Goal: Task Accomplishment & Management: Manage account settings

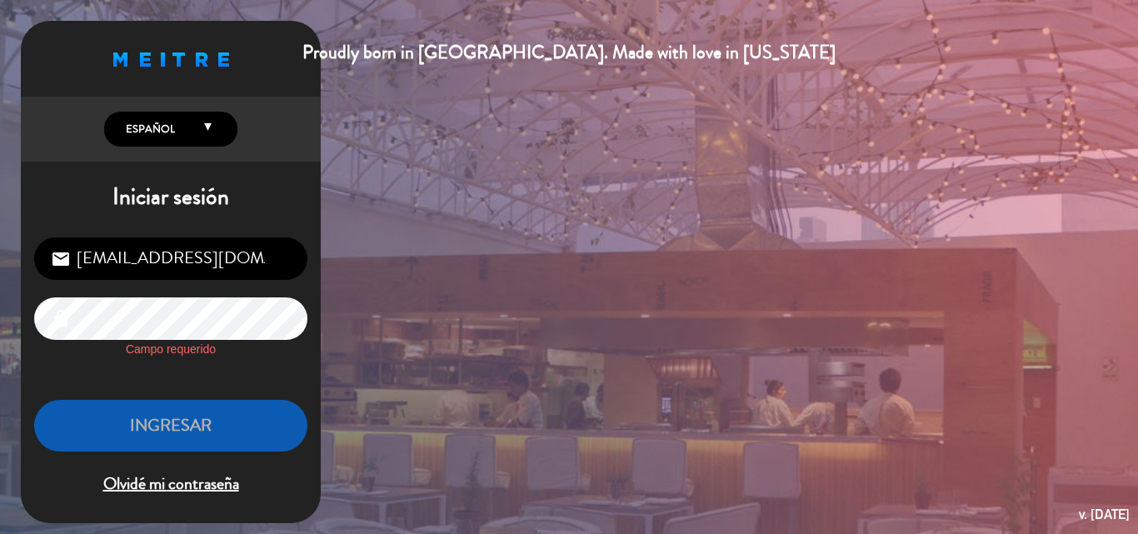
drag, startPoint x: 551, startPoint y: 302, endPoint x: 516, endPoint y: 343, distance: 53.8
click at [550, 305] on div "Proudly born in [GEOGRAPHIC_DATA]. Made with love in [US_STATE] English Español…" at bounding box center [569, 267] width 1138 height 534
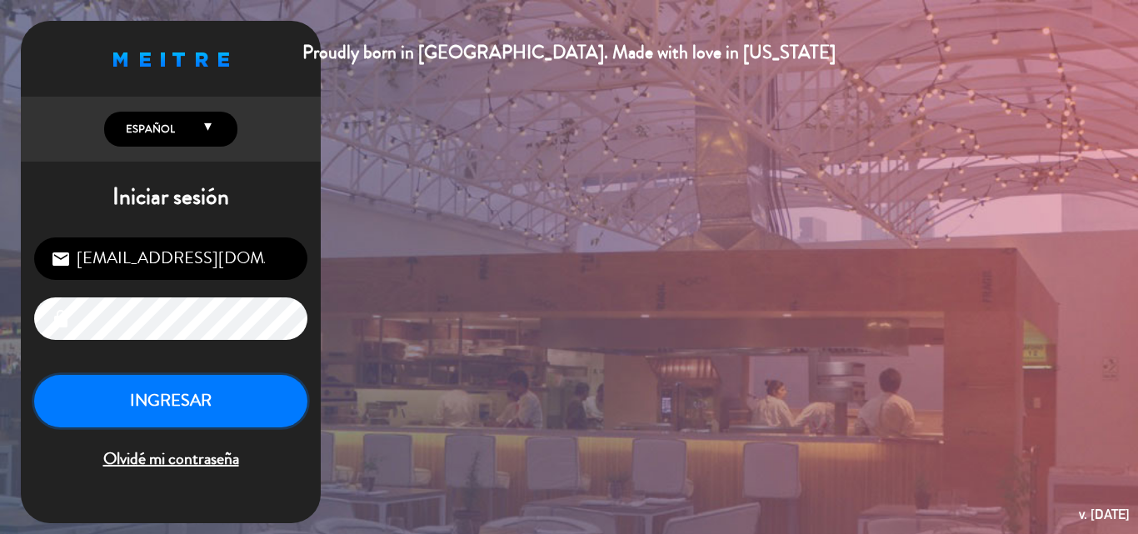
drag, startPoint x: 192, startPoint y: 412, endPoint x: 202, endPoint y: 405, distance: 12.5
click at [192, 412] on button "INGRESAR" at bounding box center [170, 401] width 273 height 52
click at [251, 409] on button "INGRESAR" at bounding box center [170, 401] width 273 height 52
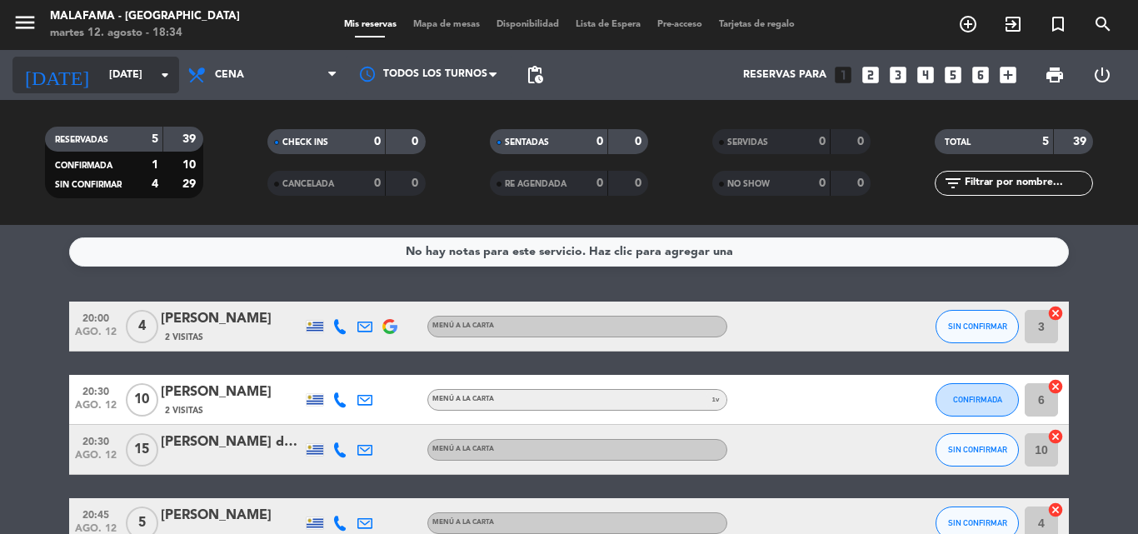
click at [171, 72] on icon "arrow_drop_down" at bounding box center [165, 75] width 20 height 20
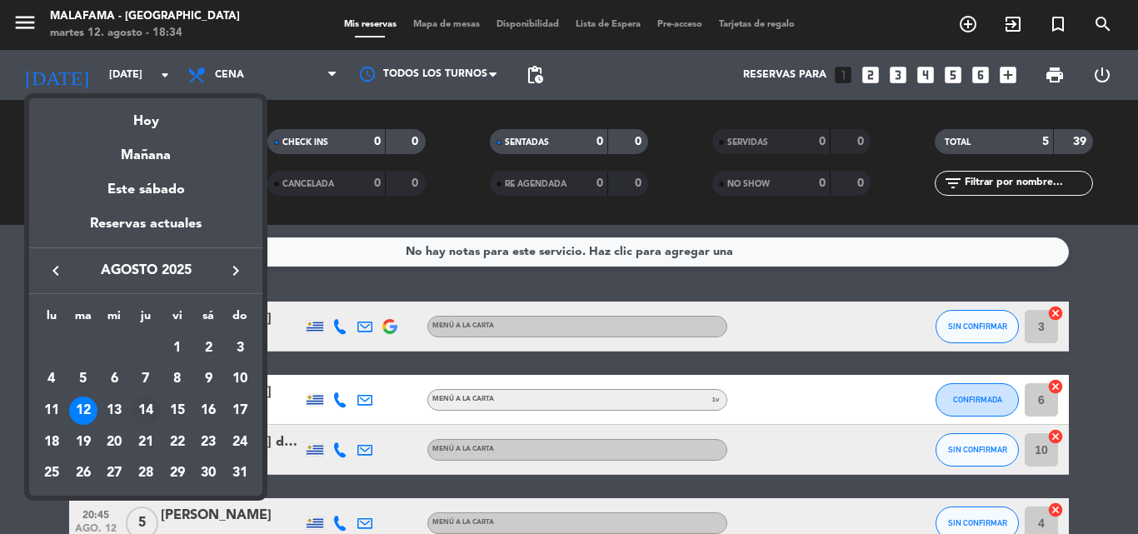
click at [146, 407] on div "14" at bounding box center [146, 410] width 28 height 28
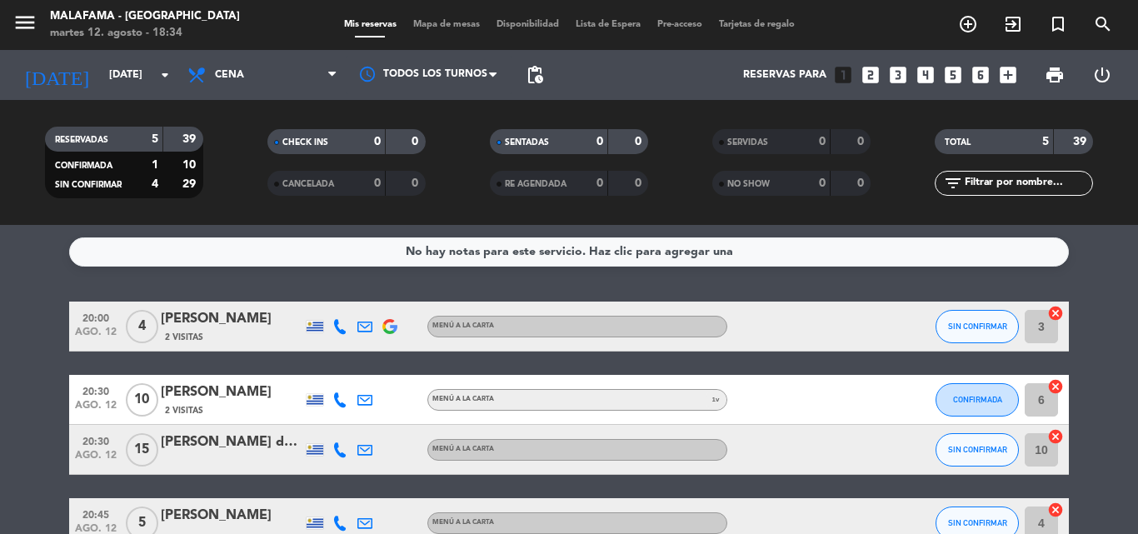
type input "jue. 14 ago."
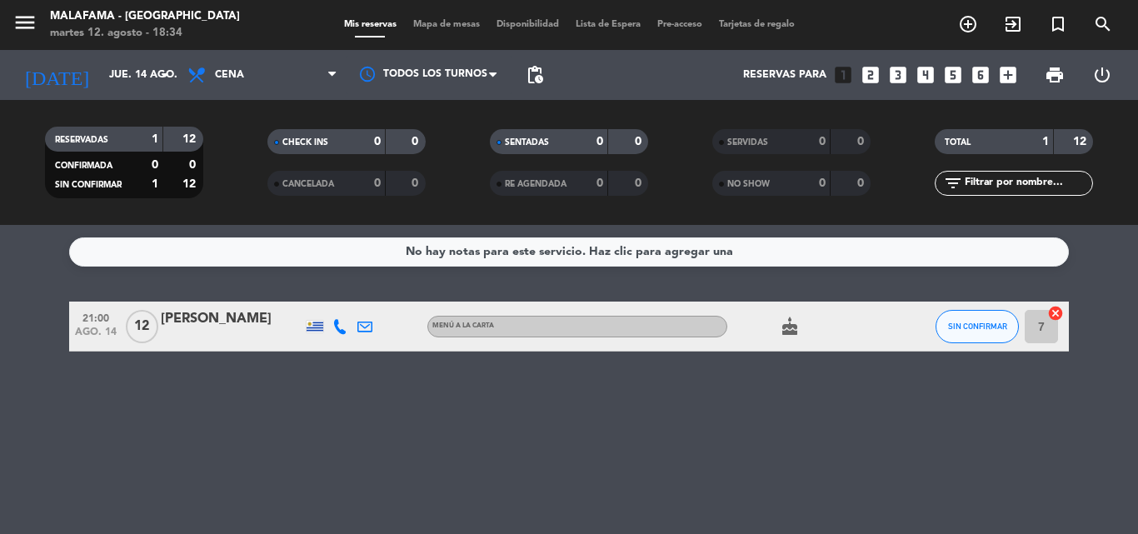
click at [343, 327] on icon at bounding box center [339, 326] width 15 height 15
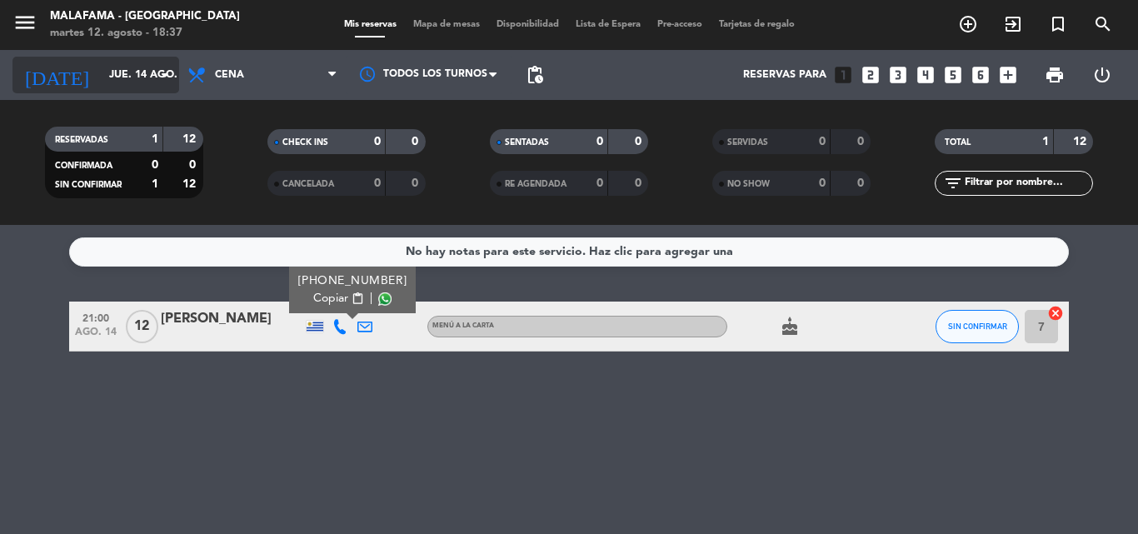
click at [155, 79] on icon "arrow_drop_down" at bounding box center [165, 75] width 20 height 20
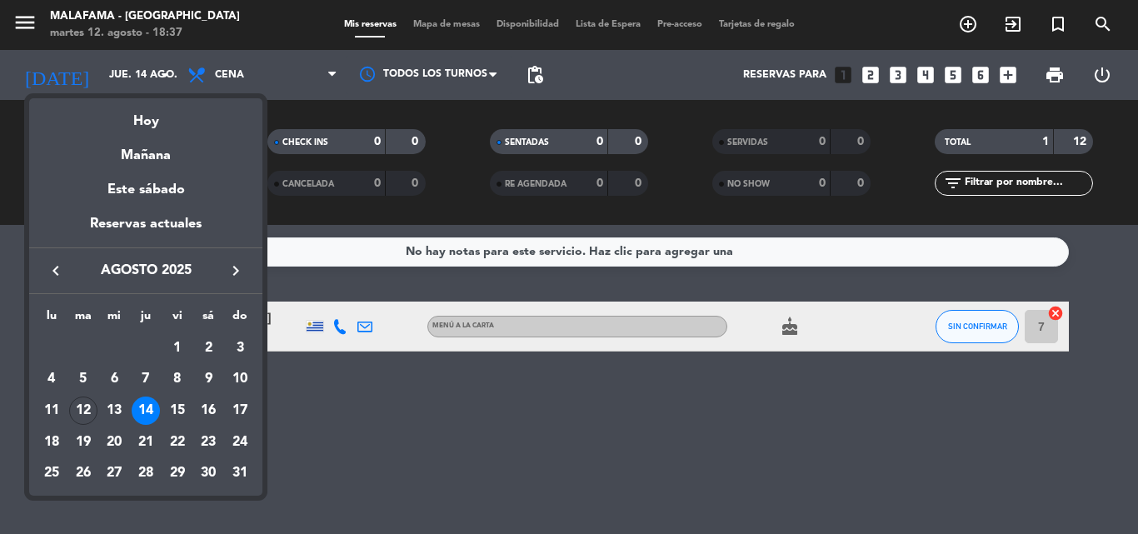
click at [152, 75] on div at bounding box center [569, 267] width 1138 height 534
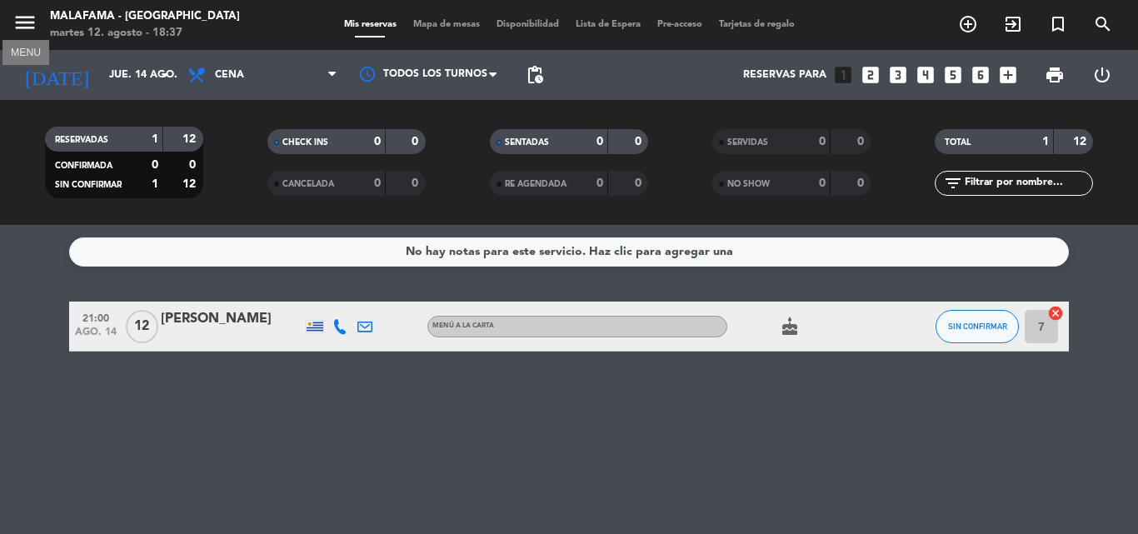
click at [37, 14] on icon "menu" at bounding box center [24, 22] width 25 height 25
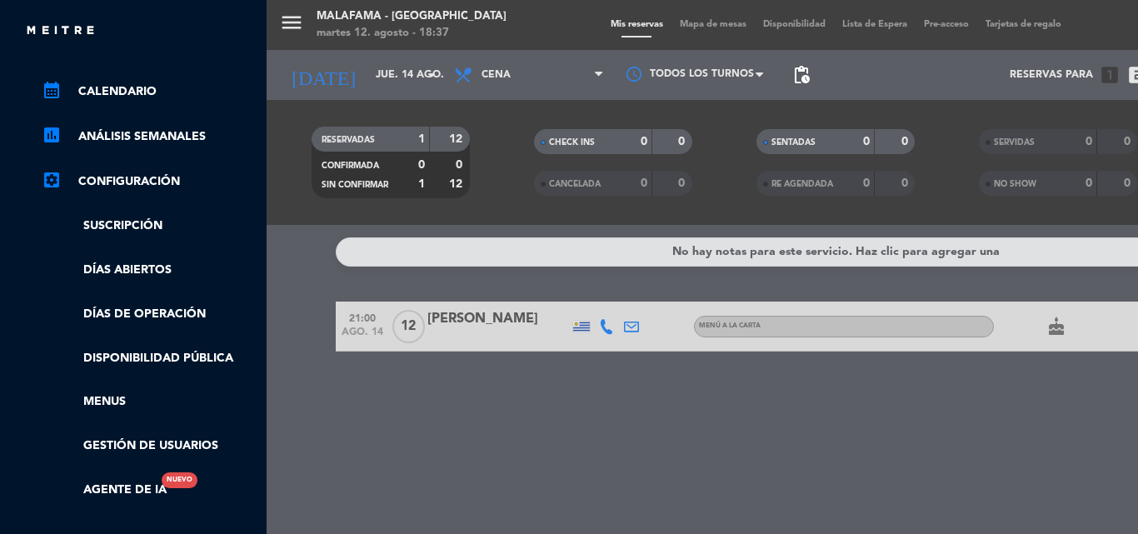
scroll to position [167, 0]
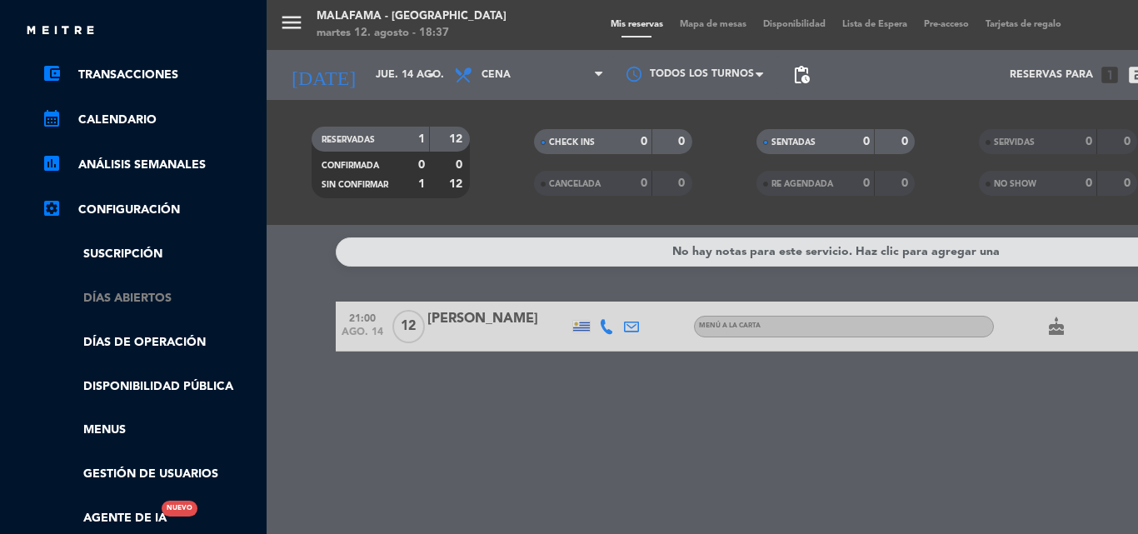
click at [137, 303] on link "Días abiertos" at bounding box center [150, 298] width 217 height 19
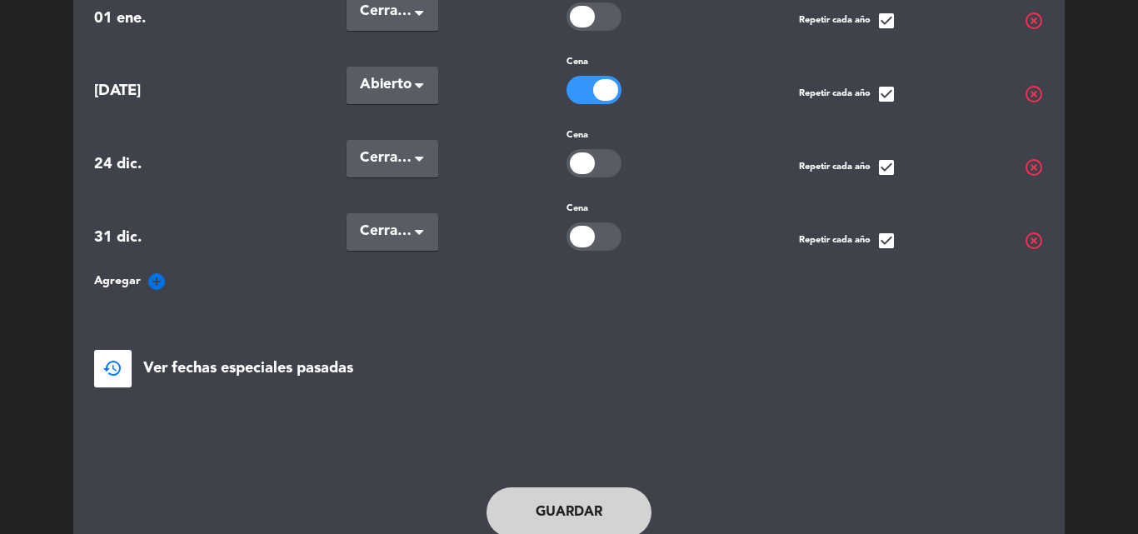
scroll to position [250, 0]
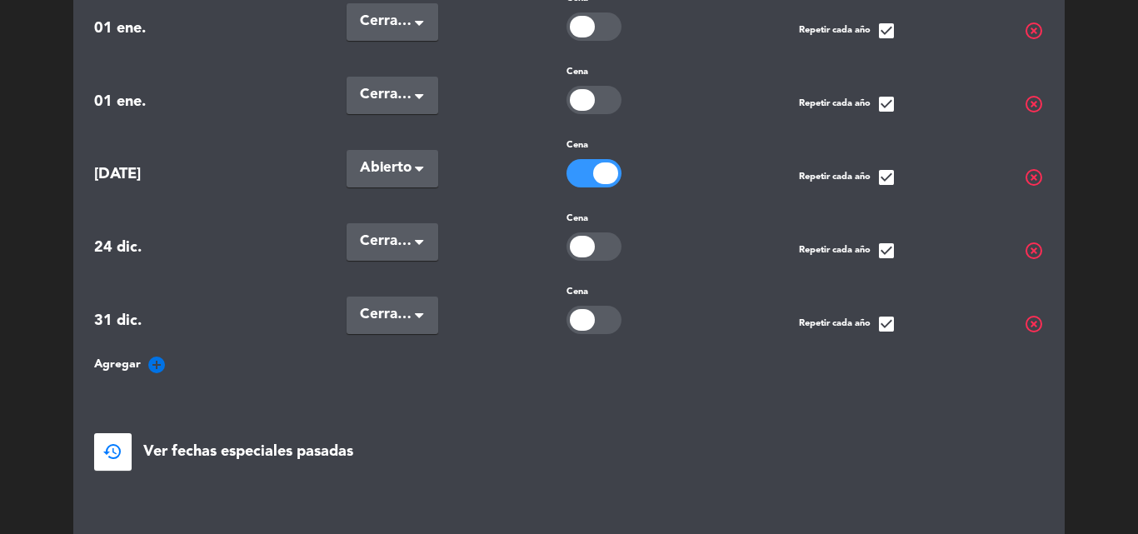
click at [157, 361] on icon "add_circle" at bounding box center [157, 365] width 20 height 20
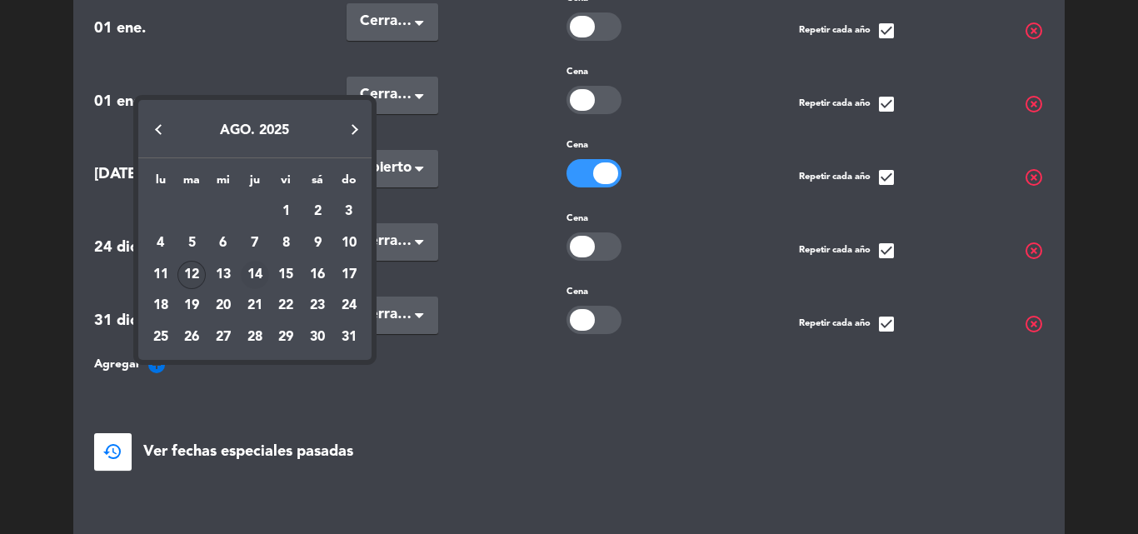
click at [257, 275] on div "14" at bounding box center [255, 275] width 28 height 28
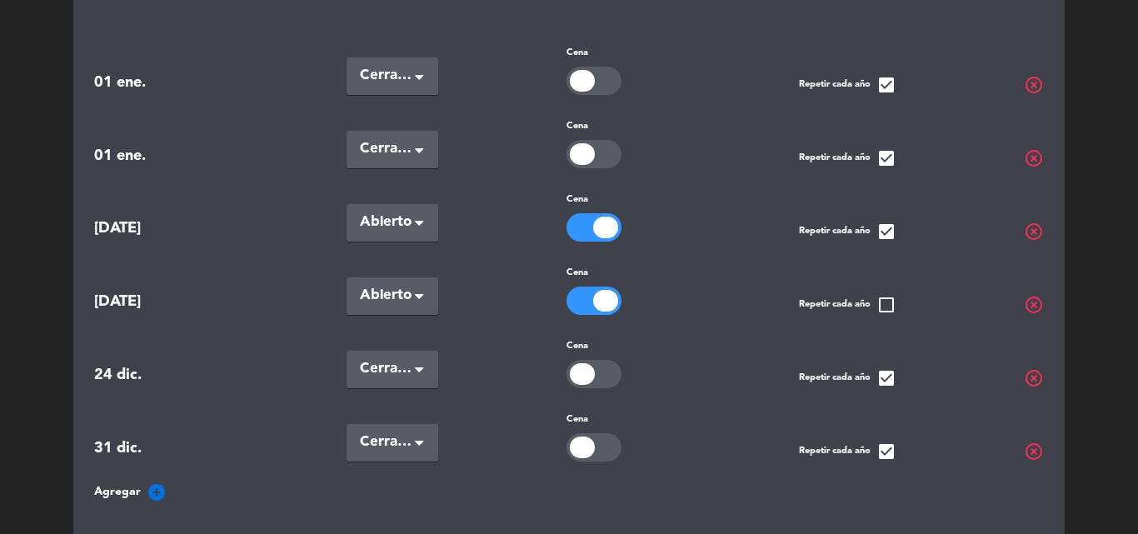
scroll to position [167, 0]
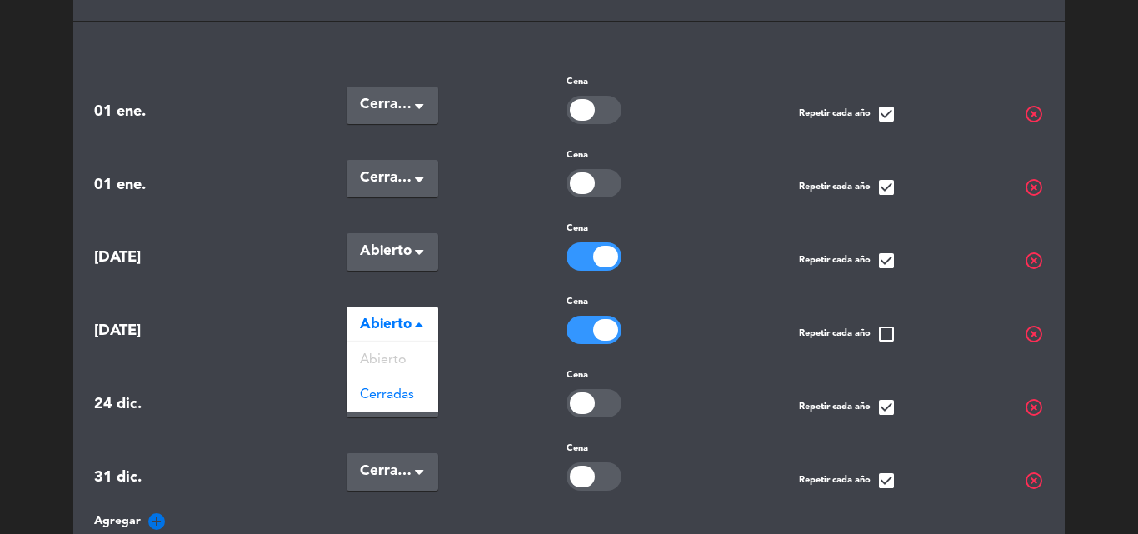
click at [408, 326] on span "Abierto" at bounding box center [386, 324] width 52 height 23
click at [397, 388] on span "Cerradas" at bounding box center [387, 394] width 54 height 13
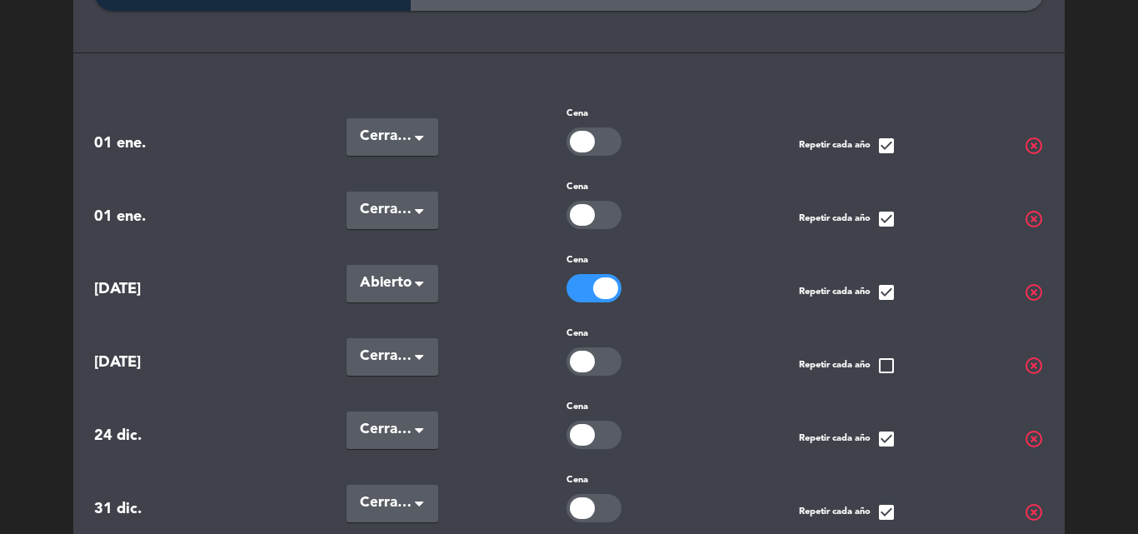
scroll to position [467, 0]
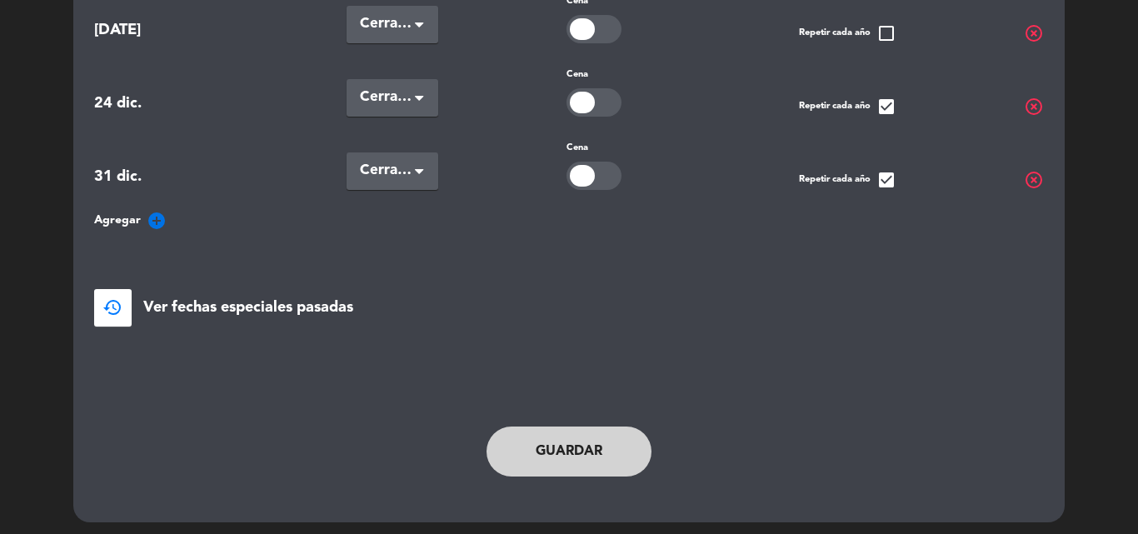
click at [593, 454] on button "Guardar" at bounding box center [568, 451] width 165 height 50
click at [557, 447] on button "Guardar" at bounding box center [568, 451] width 165 height 50
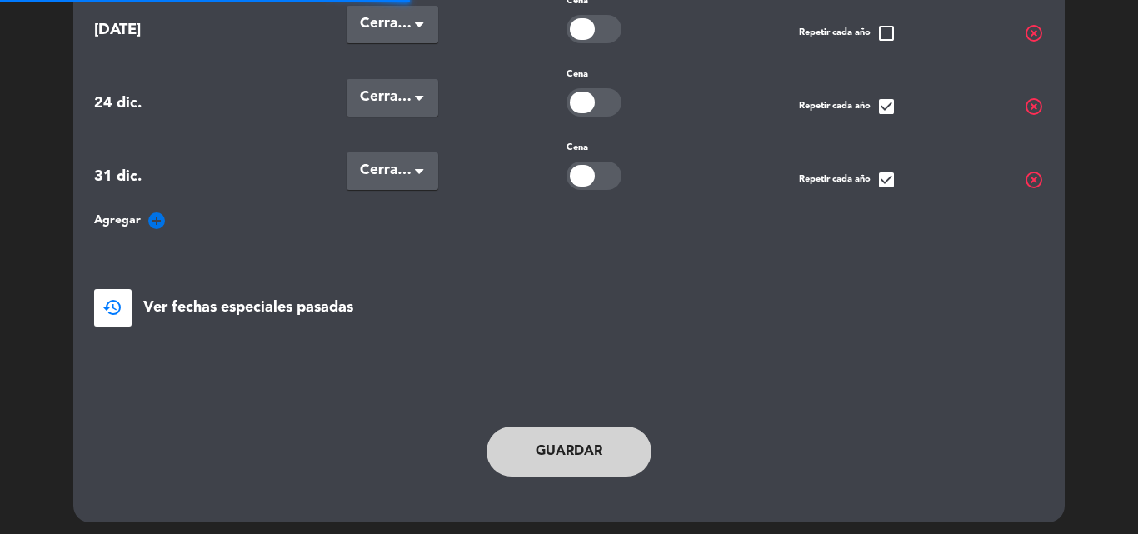
click at [557, 446] on button "Guardar" at bounding box center [568, 451] width 165 height 50
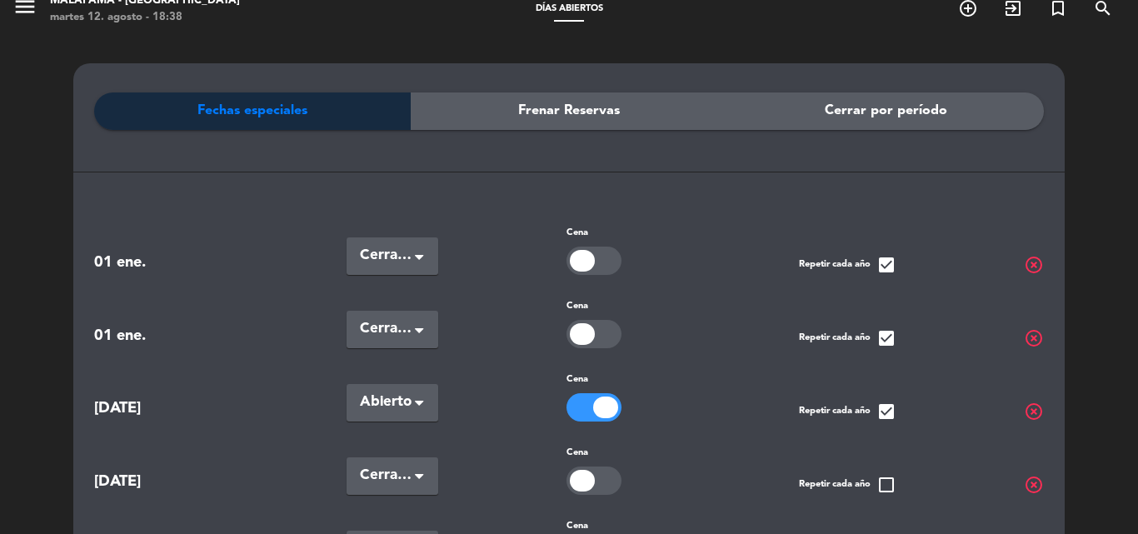
scroll to position [0, 0]
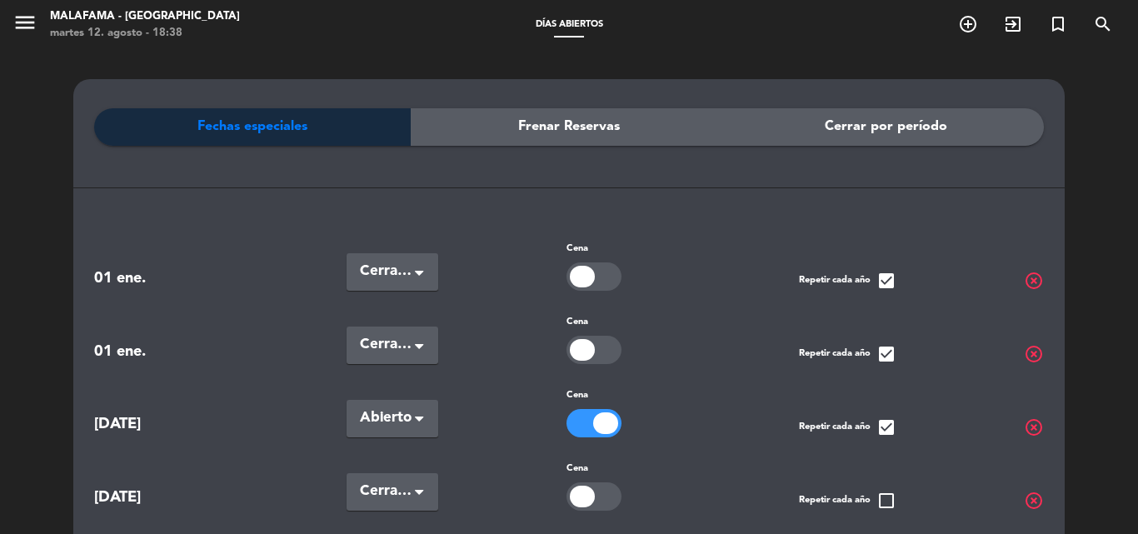
click at [538, 130] on span "Frenar Reservas" at bounding box center [569, 127] width 102 height 22
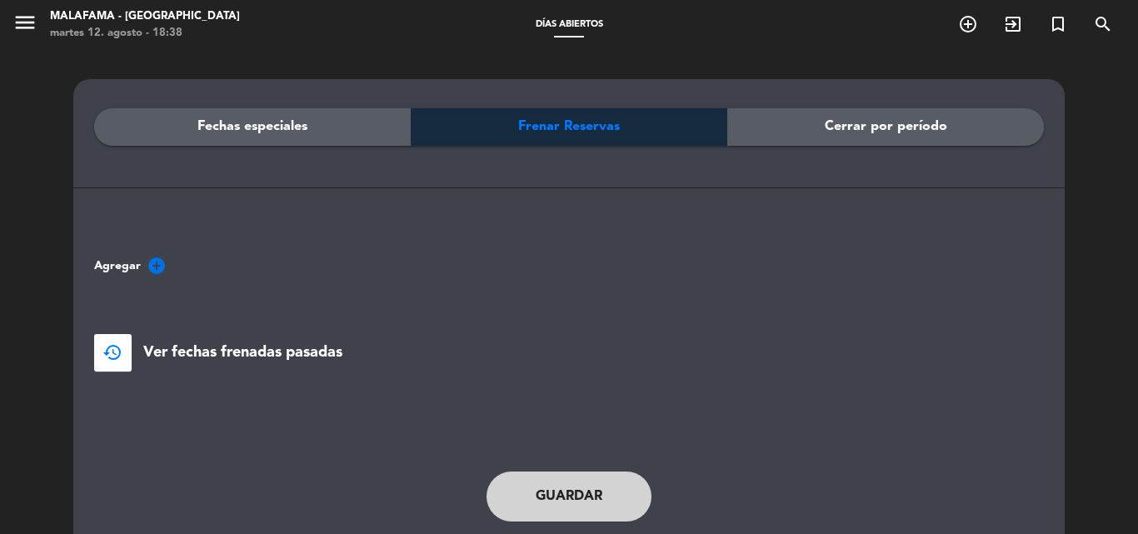
click at [892, 121] on span "Cerrar por período" at bounding box center [886, 127] width 122 height 22
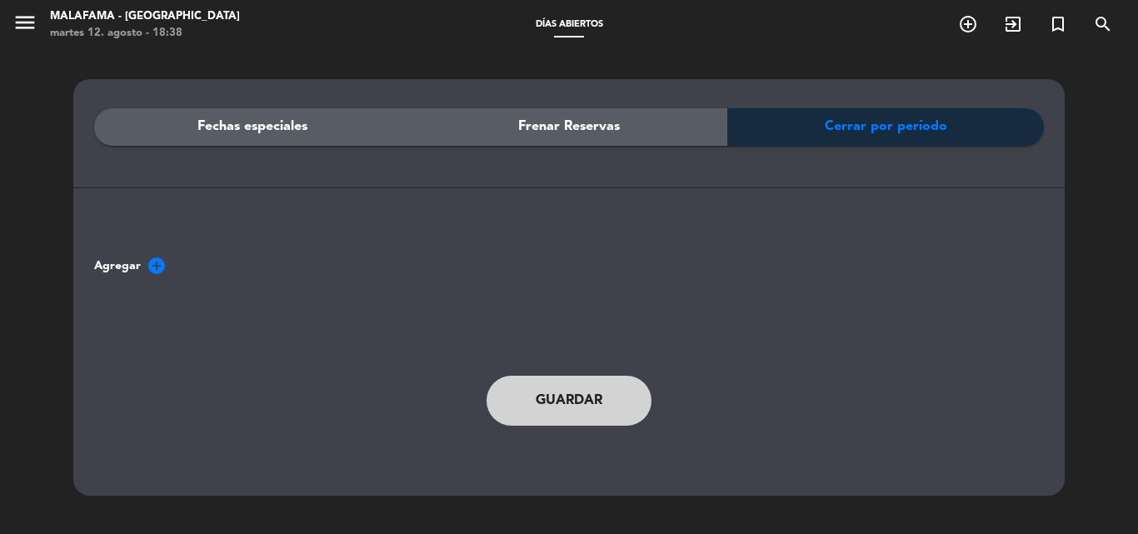
click at [575, 131] on span "Frenar Reservas" at bounding box center [569, 127] width 102 height 22
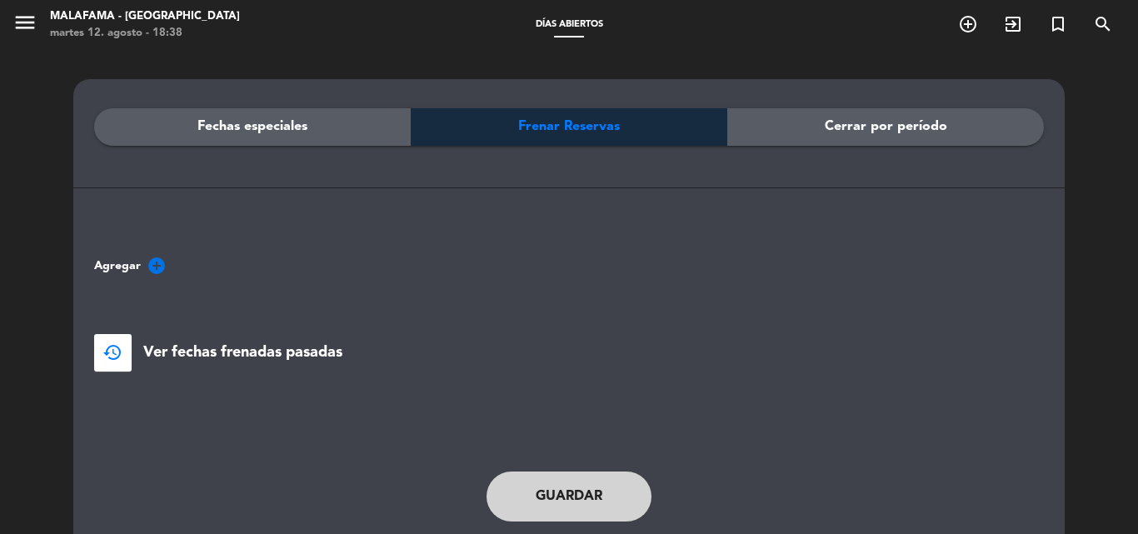
drag, startPoint x: 262, startPoint y: 117, endPoint x: 273, endPoint y: 117, distance: 11.7
click at [262, 117] on span "Fechas especiales" at bounding box center [252, 127] width 110 height 22
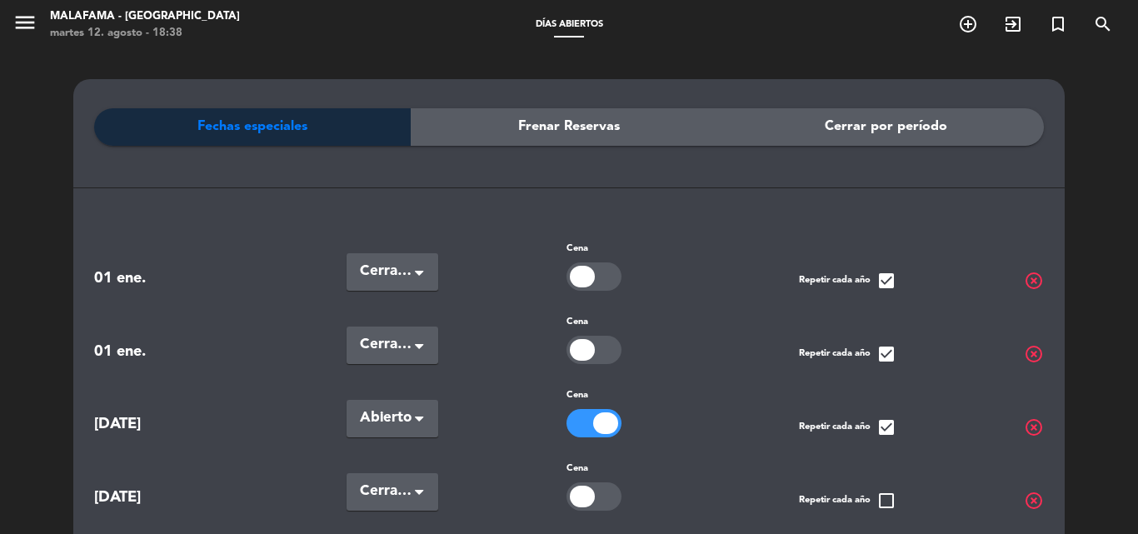
click at [557, 20] on span "Días abiertos" at bounding box center [569, 24] width 84 height 9
click at [21, 16] on icon "menu" at bounding box center [24, 22] width 25 height 25
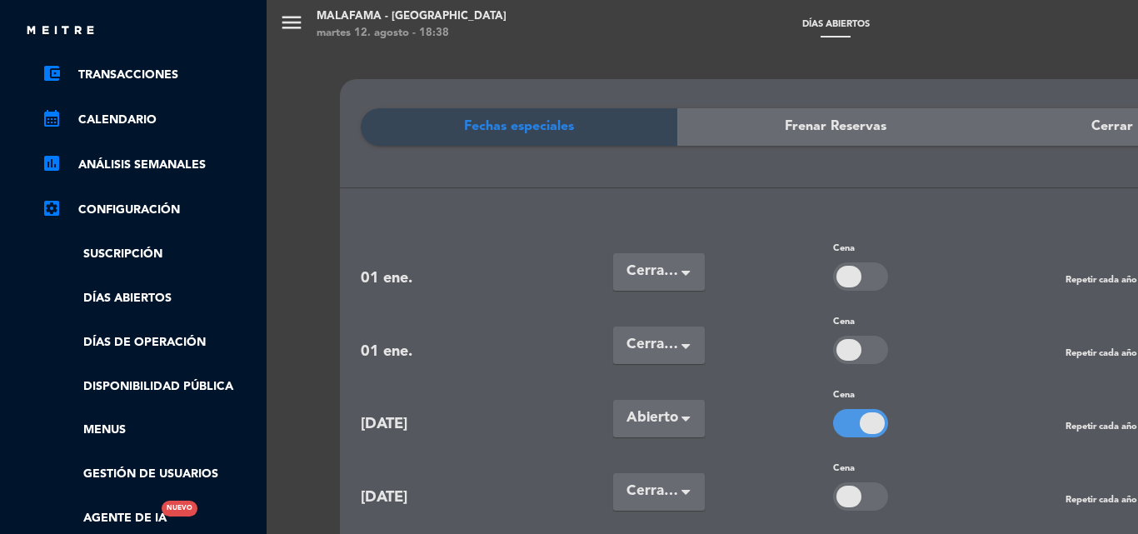
click at [129, 117] on link "calendar_month Calendario" at bounding box center [150, 120] width 217 height 20
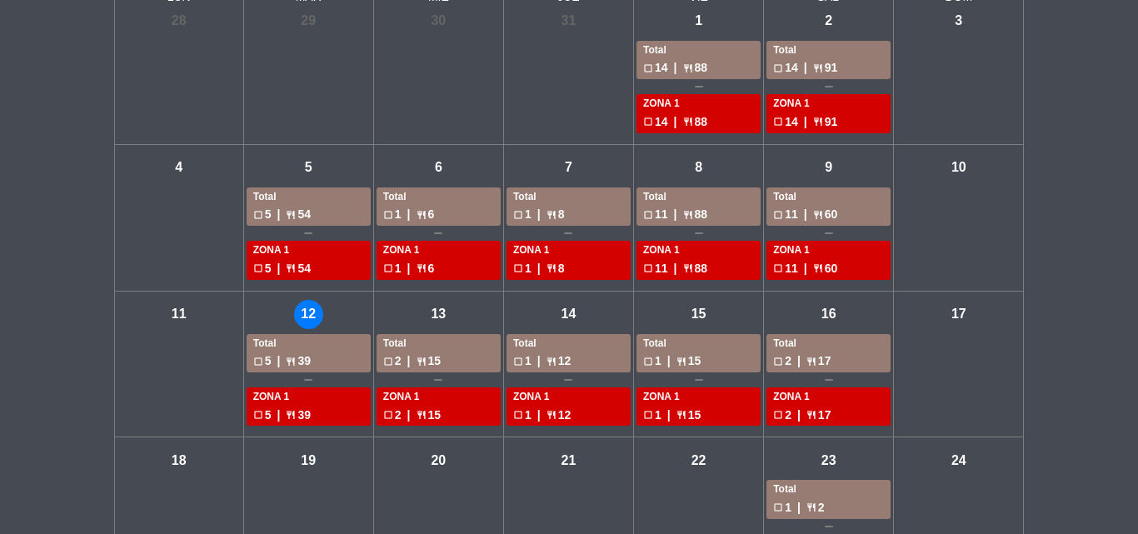
scroll to position [167, 0]
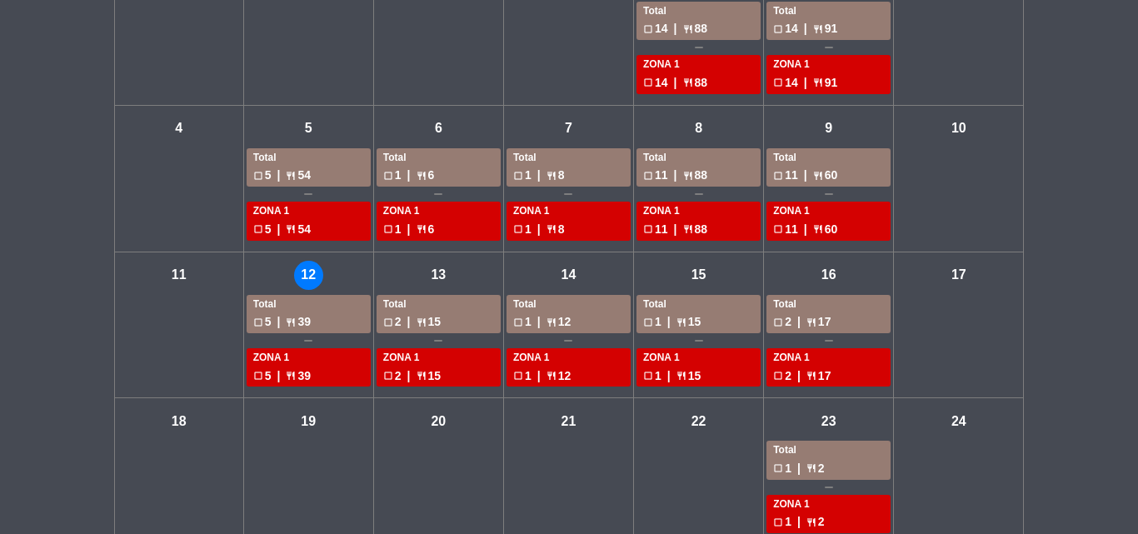
click at [561, 297] on div "Total" at bounding box center [568, 305] width 111 height 17
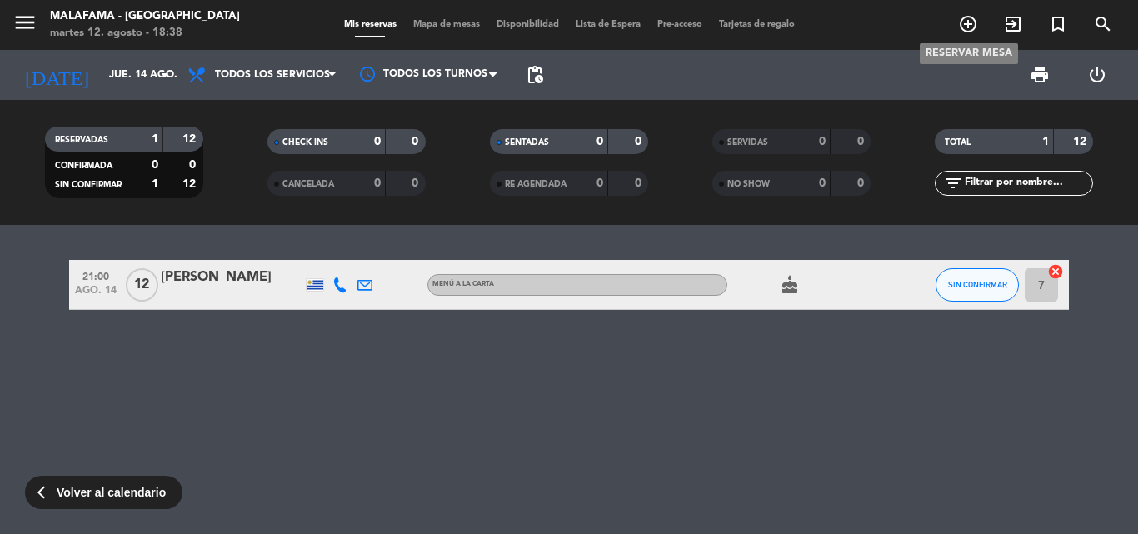
click at [969, 24] on icon "add_circle_outline" at bounding box center [968, 24] width 20 height 20
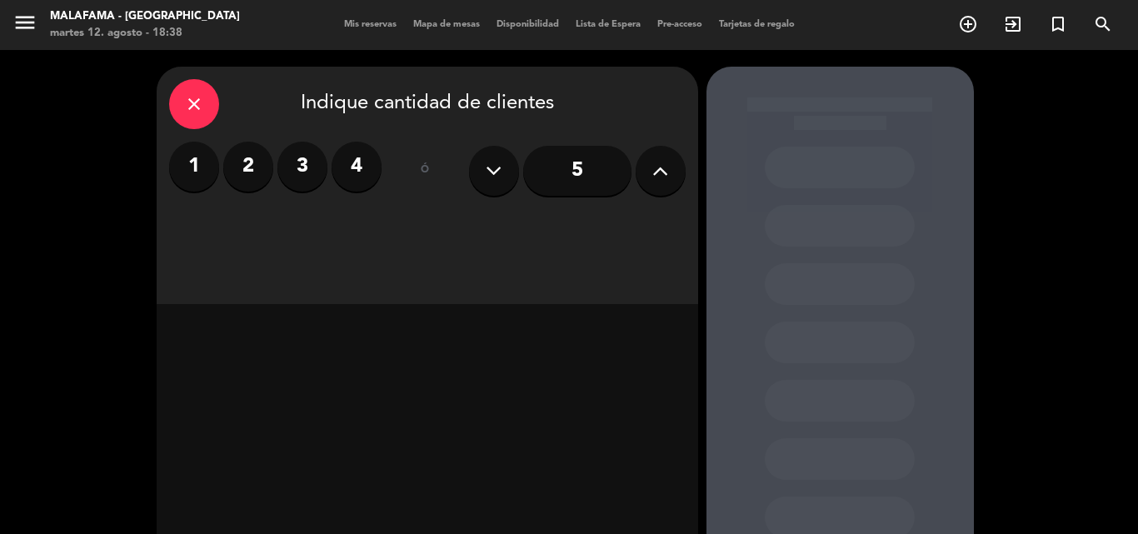
click at [571, 177] on input "5" at bounding box center [577, 171] width 108 height 50
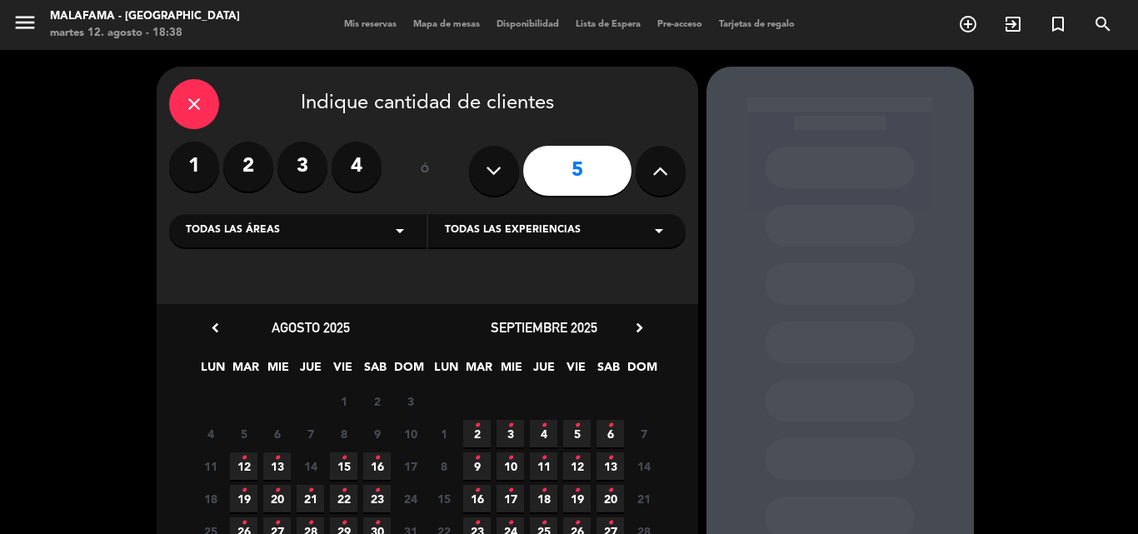
click at [193, 101] on icon "close" at bounding box center [194, 104] width 20 height 20
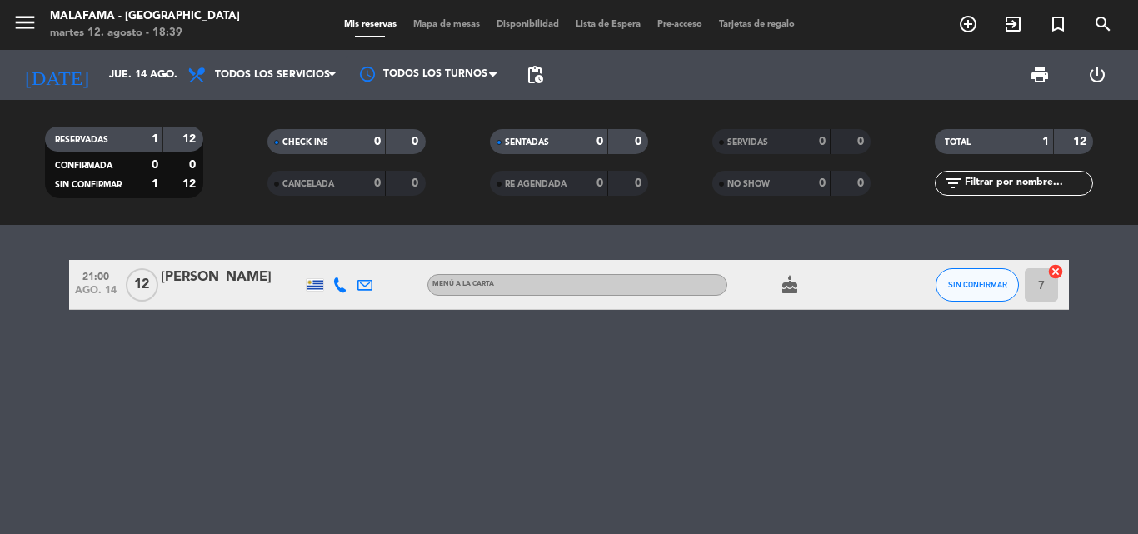
click at [106, 19] on div "Malafama - [GEOGRAPHIC_DATA]" at bounding box center [145, 16] width 190 height 17
click at [78, 25] on div "martes 12. agosto - 18:39" at bounding box center [145, 33] width 190 height 17
click at [23, 24] on icon "menu" at bounding box center [24, 22] width 25 height 25
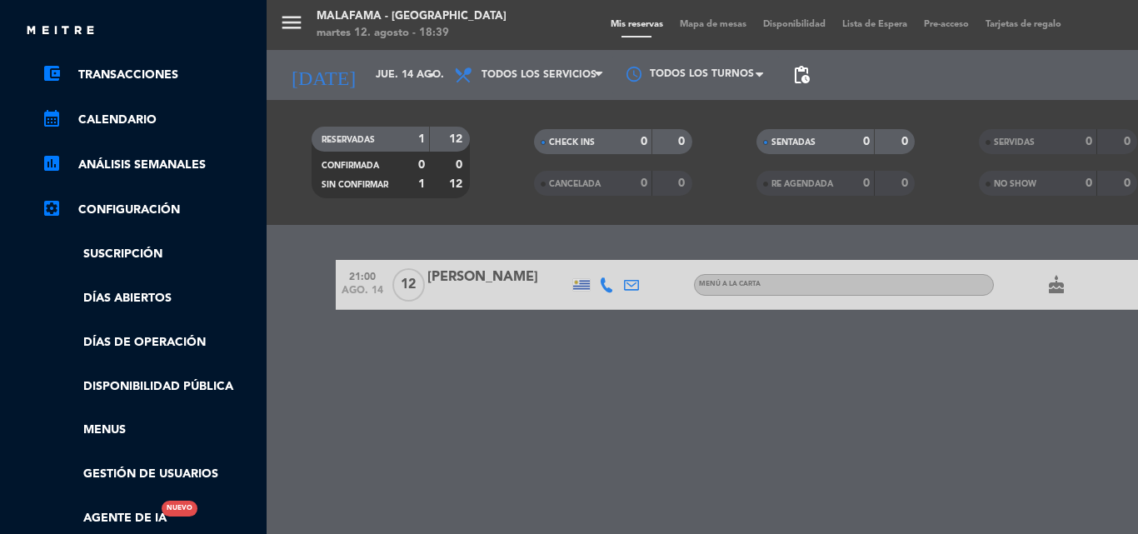
click at [342, 19] on div "menu Malafama - [GEOGRAPHIC_DATA] [DATE] 12. agosto - 18:39 Mis reservas Mapa d…" at bounding box center [836, 267] width 1138 height 534
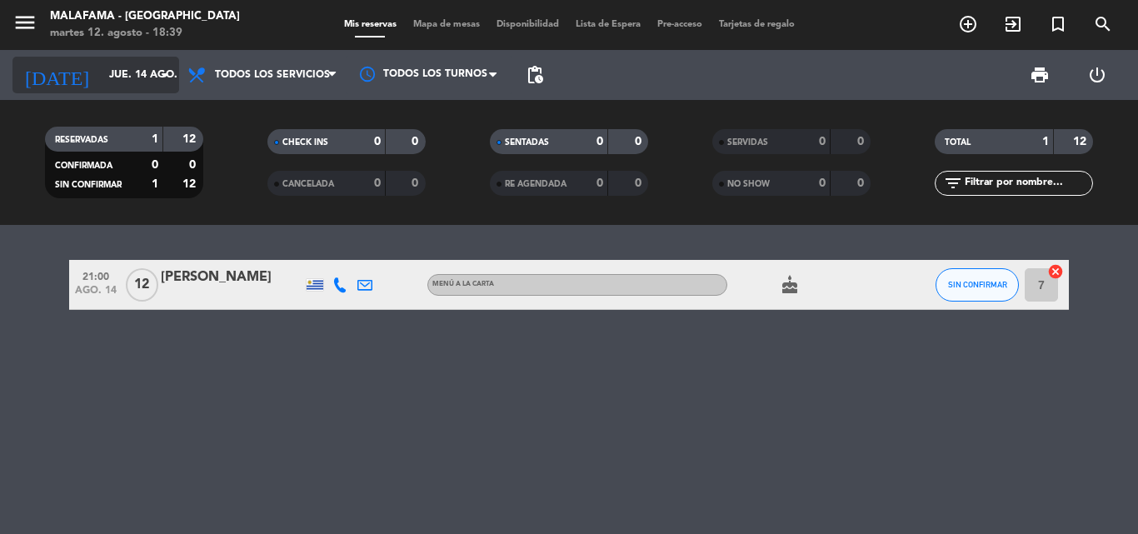
click at [150, 72] on input "jue. 14 ago." at bounding box center [171, 75] width 141 height 28
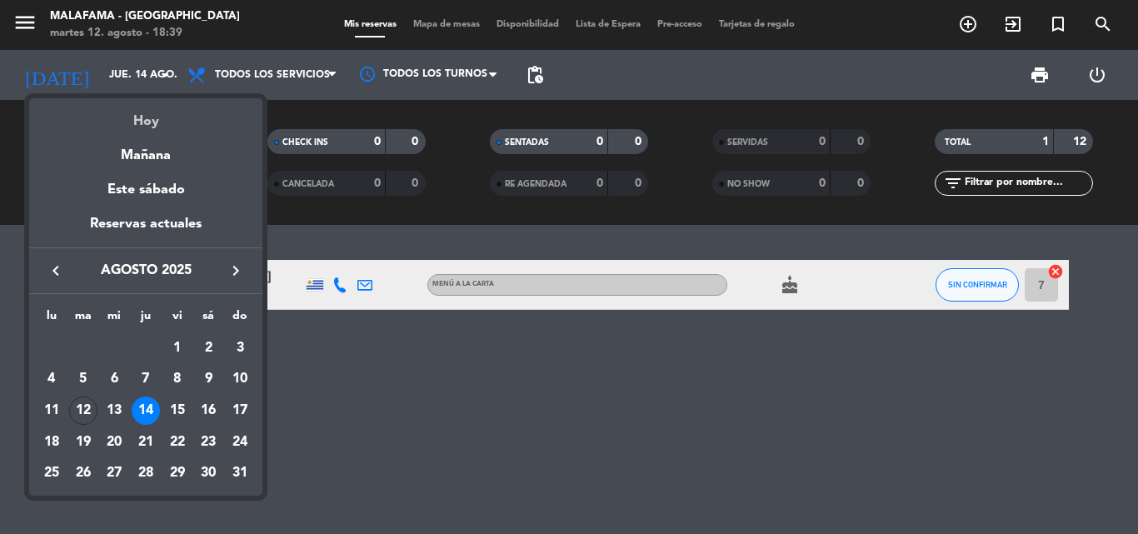
click at [157, 125] on div "Hoy" at bounding box center [145, 115] width 233 height 34
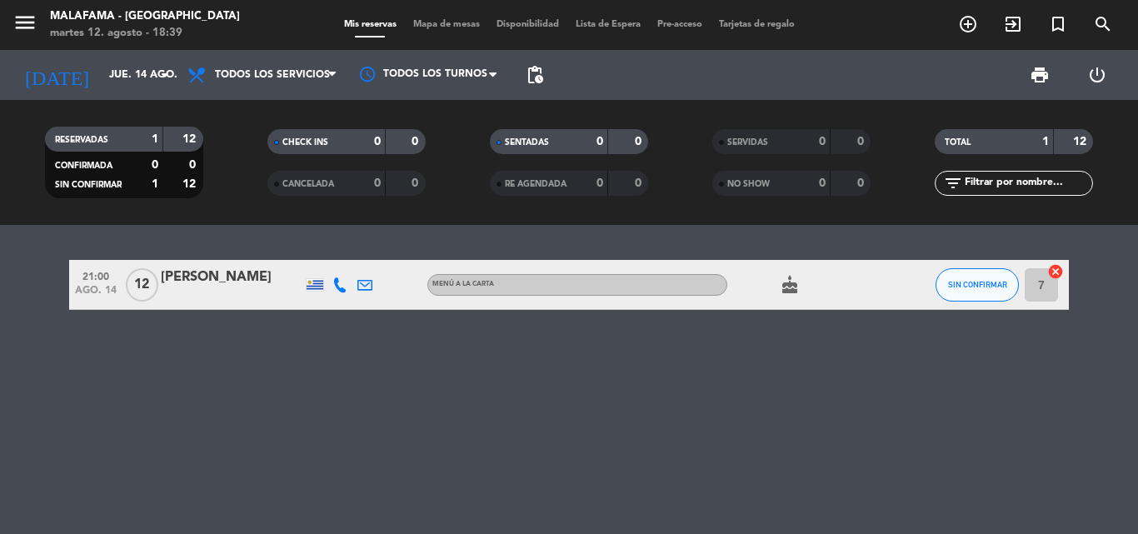
type input "[DATE]"
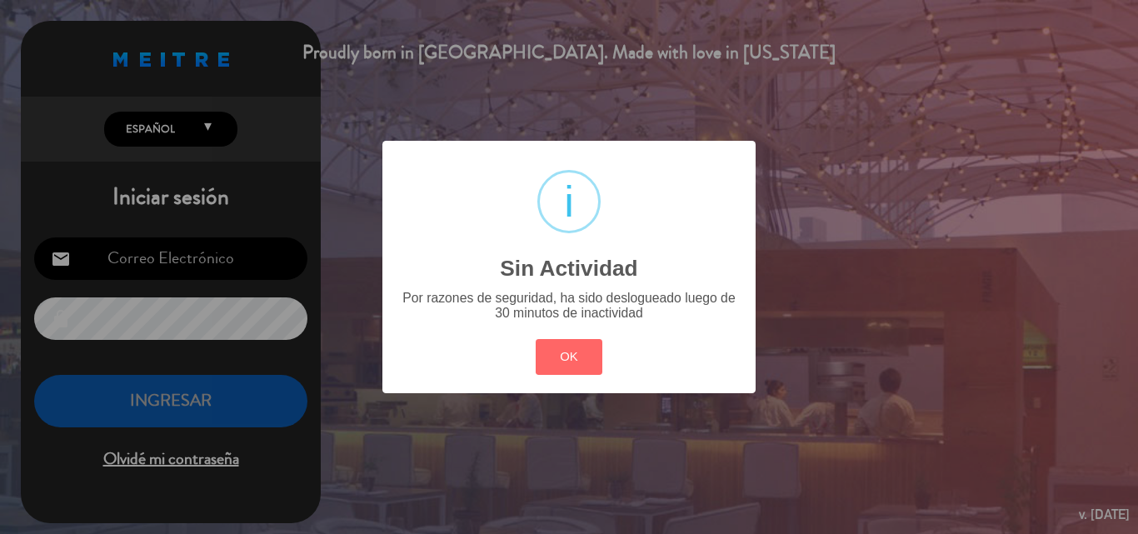
click at [171, 403] on div "? ! i Sin Actividad × Por razones de seguridad, ha sido deslogueado luego de 30…" at bounding box center [569, 267] width 1138 height 534
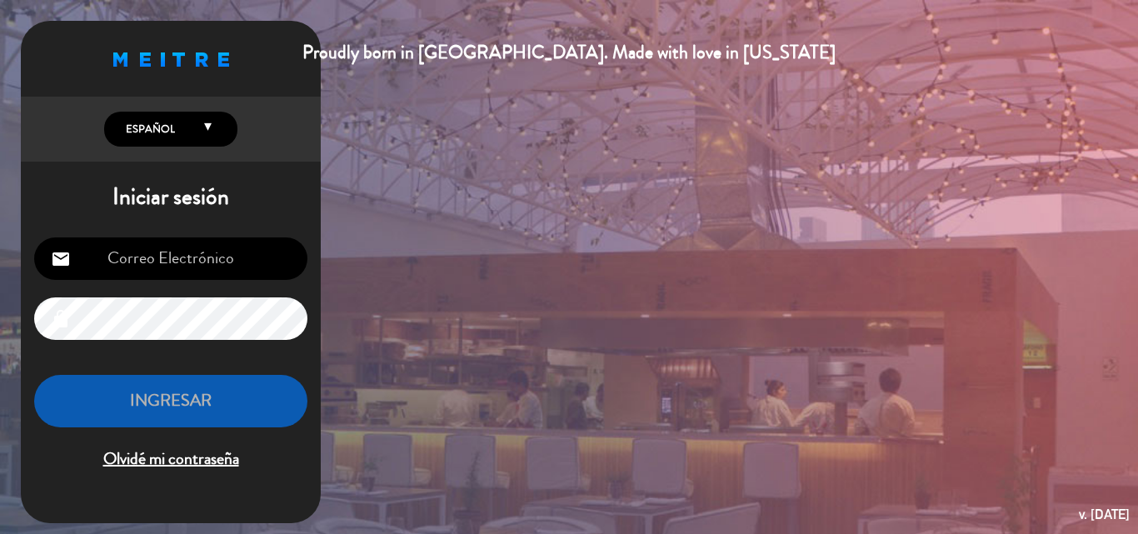
click at [220, 244] on input "email" at bounding box center [170, 258] width 273 height 42
click at [222, 257] on input "email" at bounding box center [170, 258] width 273 height 42
type input "[EMAIL_ADDRESS][DOMAIN_NAME]"
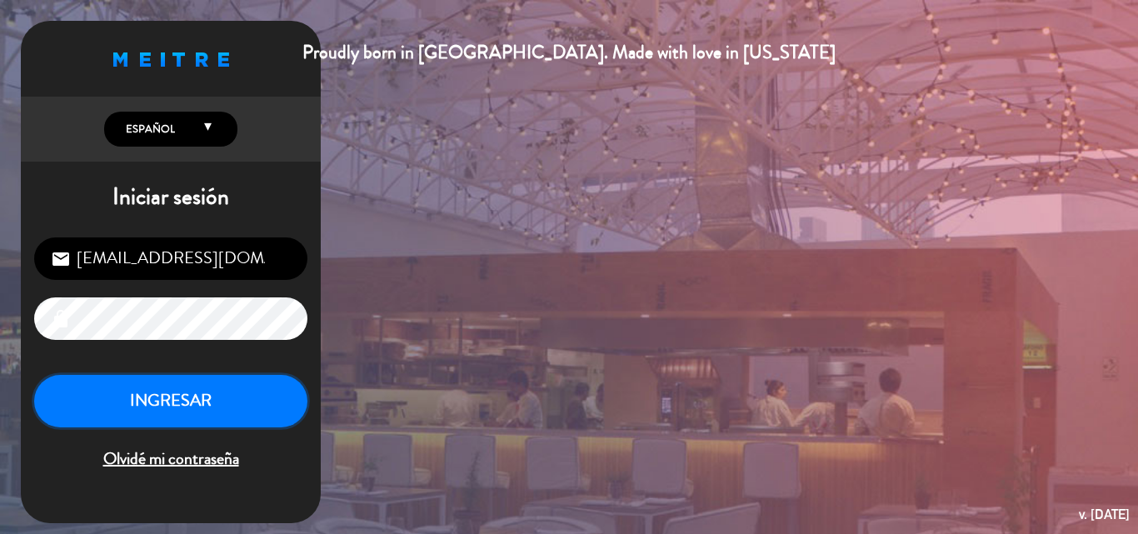
click at [209, 402] on button "INGRESAR" at bounding box center [170, 401] width 273 height 52
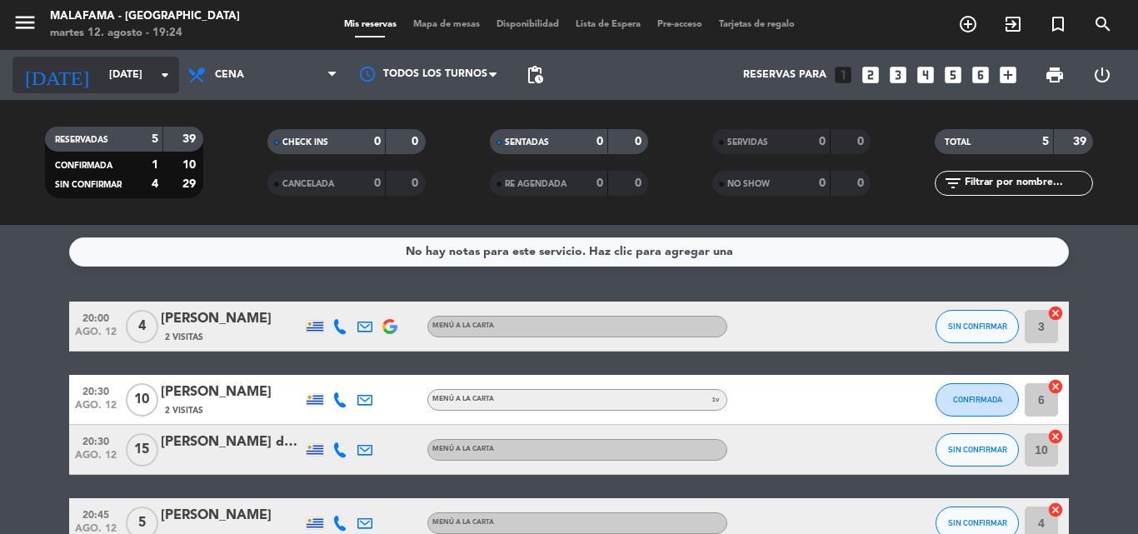
click at [161, 77] on icon "arrow_drop_down" at bounding box center [165, 75] width 20 height 20
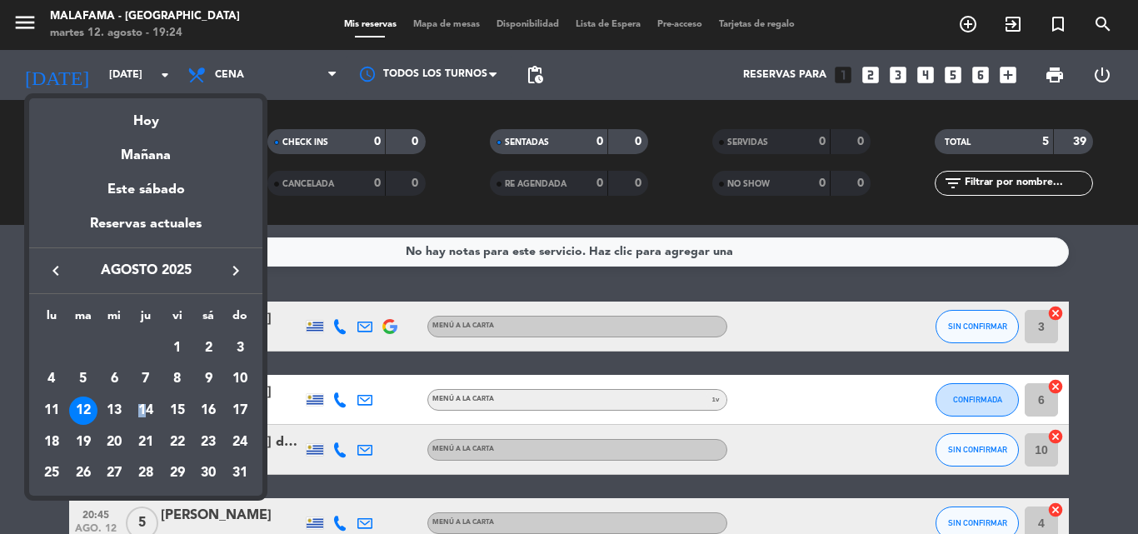
click at [142, 402] on div "14" at bounding box center [146, 410] width 28 height 28
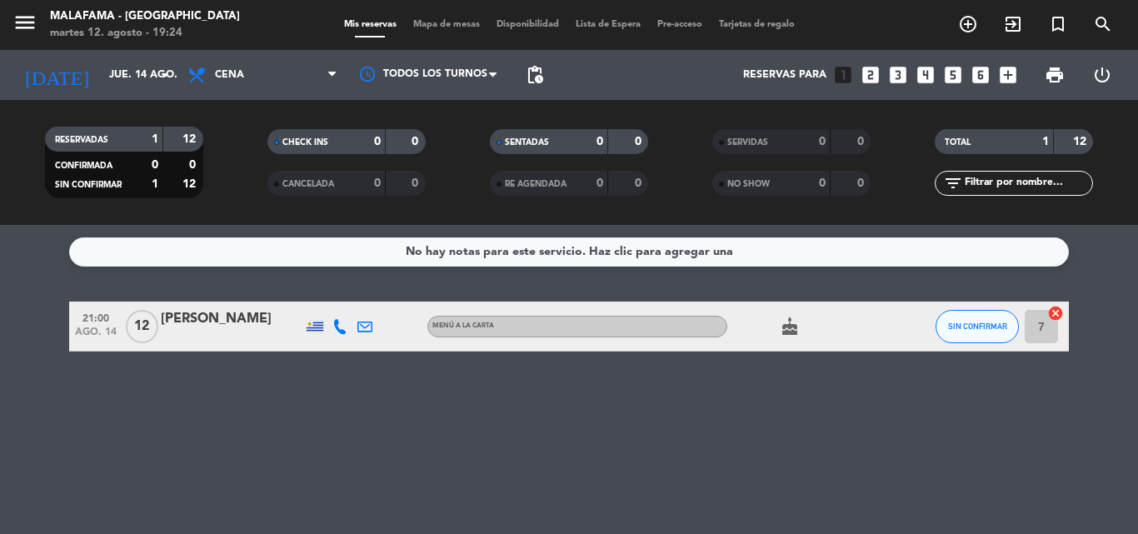
click at [341, 330] on icon at bounding box center [339, 326] width 15 height 15
click at [709, 474] on div "No hay notas para este servicio. Haz clic para agregar una 21:00 [DATE] [PERSON…" at bounding box center [569, 379] width 1138 height 309
click at [31, 16] on icon "menu" at bounding box center [24, 22] width 25 height 25
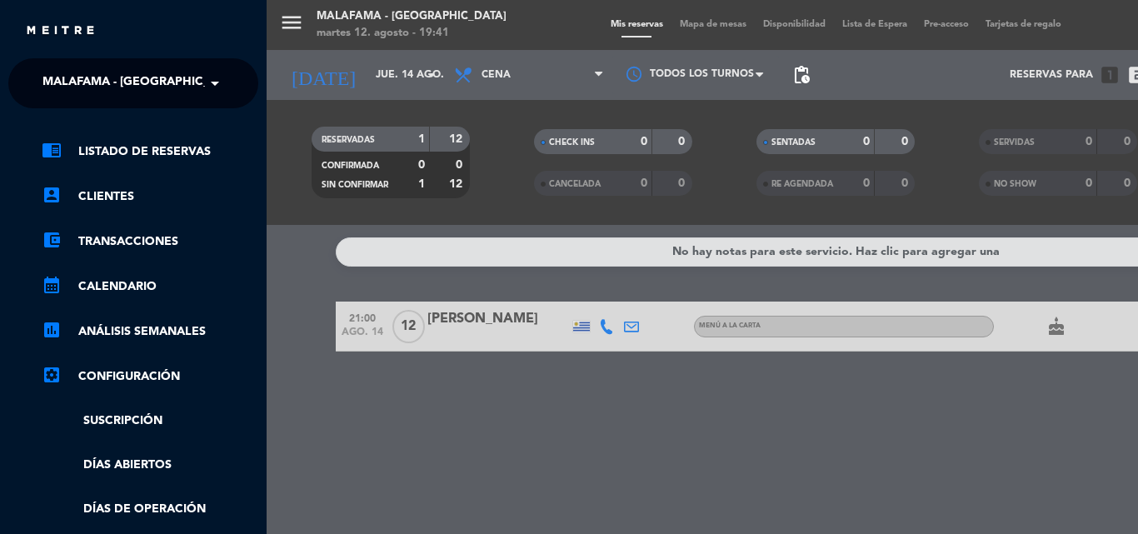
click at [367, 130] on div "menu Malafama - [GEOGRAPHIC_DATA] [DATE] 12. agosto - 19:41 Mis reservas Mapa d…" at bounding box center [836, 267] width 1138 height 534
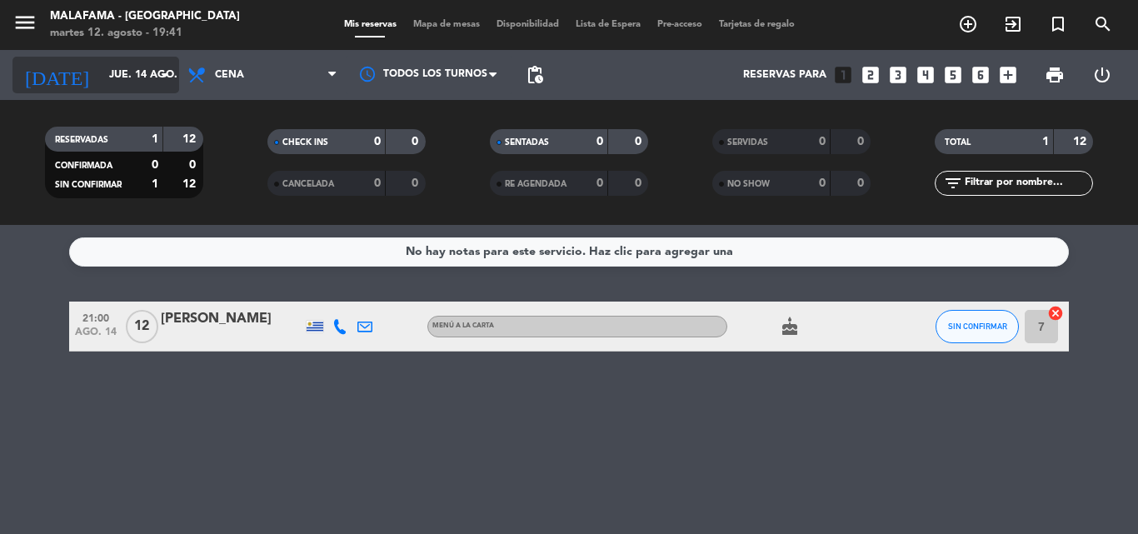
click at [124, 77] on input "jue. 14 ago." at bounding box center [171, 75] width 141 height 28
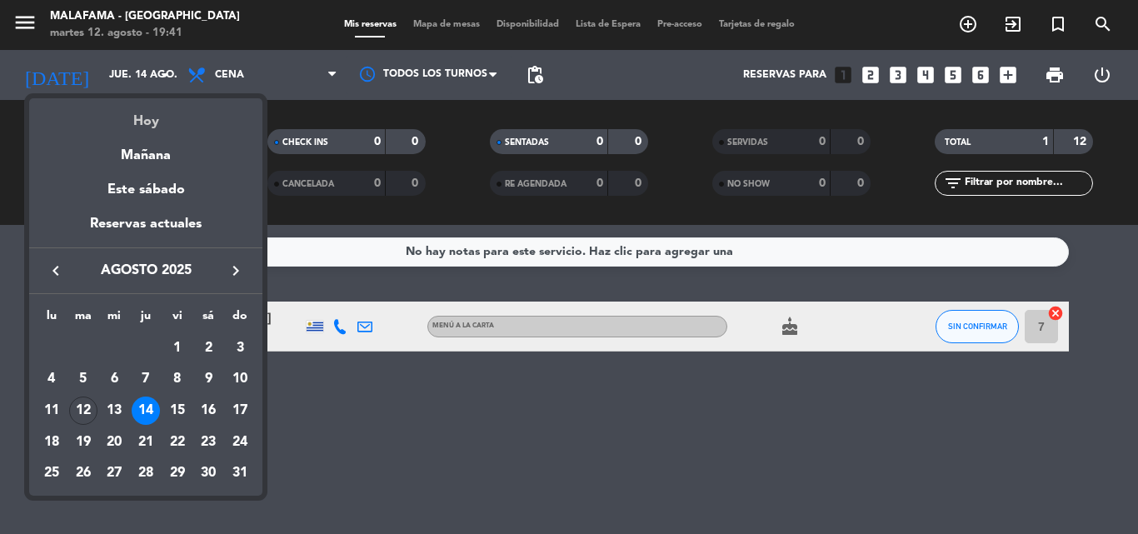
click at [161, 127] on div "Hoy" at bounding box center [145, 115] width 233 height 34
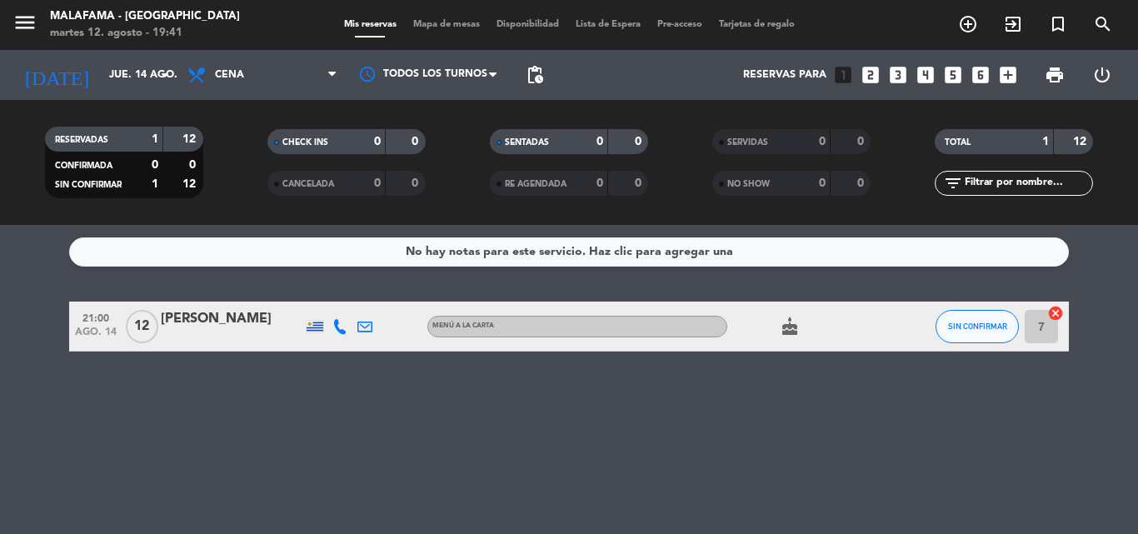
type input "[DATE]"
